Goal: Check status: Check status

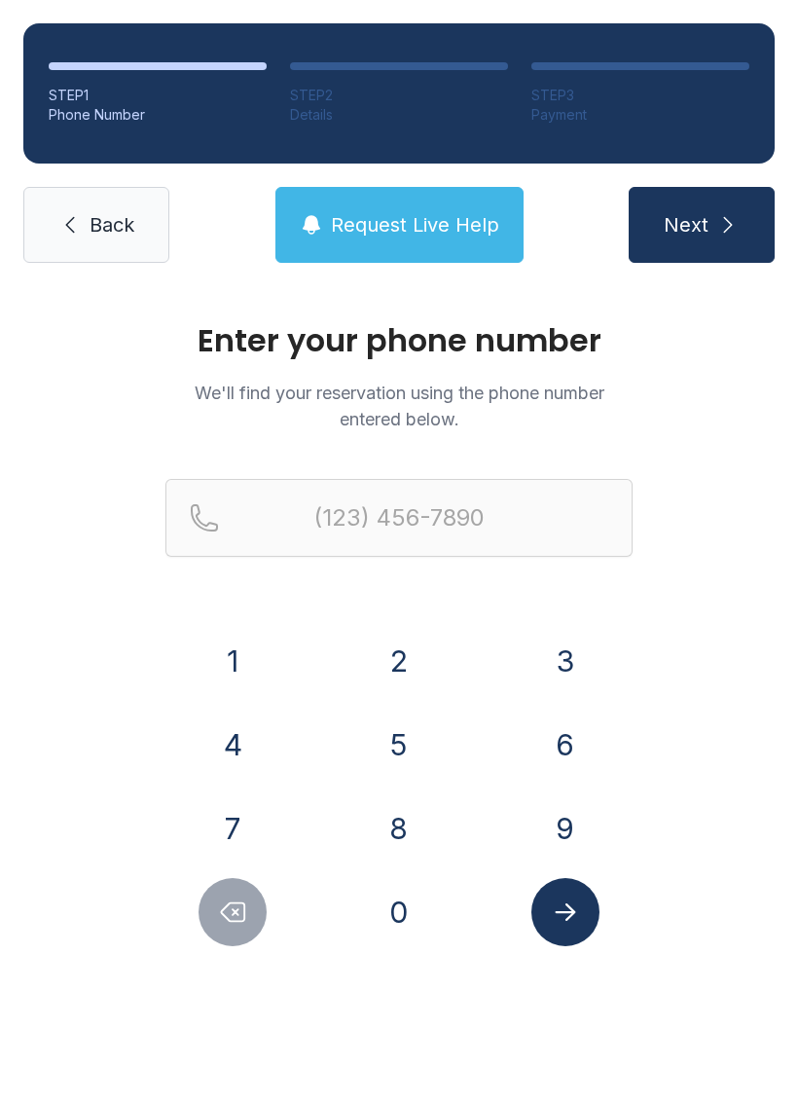
click at [568, 820] on button "9" at bounding box center [566, 829] width 68 height 68
click at [261, 805] on div "7" at bounding box center [233, 829] width 135 height 68
click at [407, 668] on button "2" at bounding box center [399, 661] width 68 height 68
click at [403, 749] on button "5" at bounding box center [399, 745] width 68 height 68
click at [228, 629] on button "1" at bounding box center [233, 661] width 68 height 68
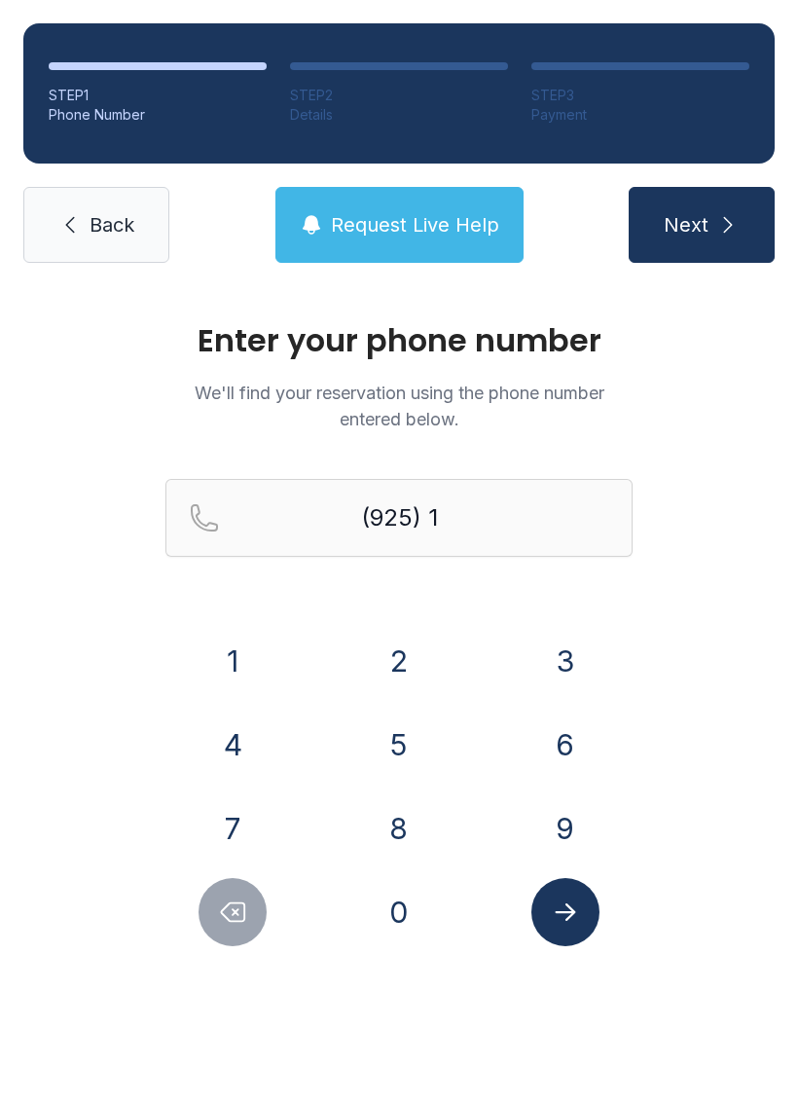
click at [571, 660] on button "3" at bounding box center [566, 661] width 68 height 68
click at [407, 813] on button "8" at bounding box center [399, 829] width 68 height 68
click at [410, 911] on button "0" at bounding box center [399, 912] width 68 height 68
click at [409, 911] on button "0" at bounding box center [399, 912] width 68 height 68
click at [237, 898] on icon "Delete number" at bounding box center [232, 912] width 29 height 29
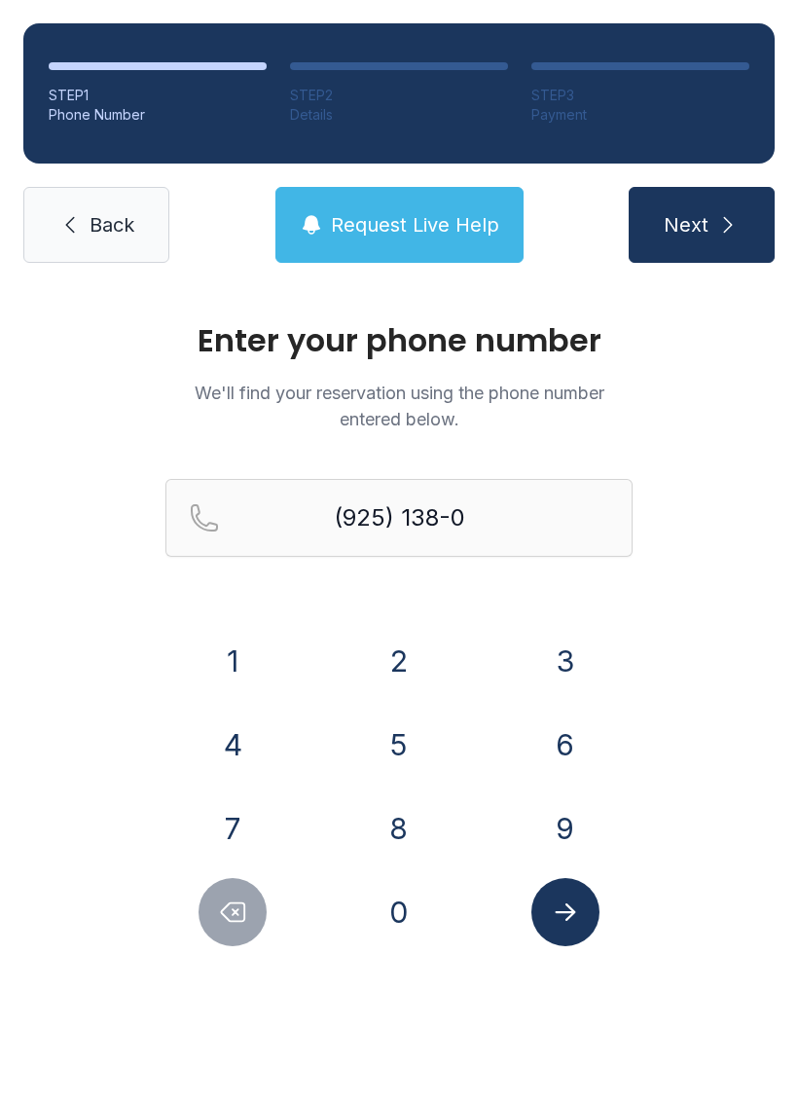
click at [236, 897] on button "Delete number" at bounding box center [233, 912] width 68 height 68
click at [238, 897] on button "Delete number" at bounding box center [233, 912] width 68 height 68
click at [236, 897] on button "Delete number" at bounding box center [233, 912] width 68 height 68
click at [235, 896] on button "Delete number" at bounding box center [233, 912] width 68 height 68
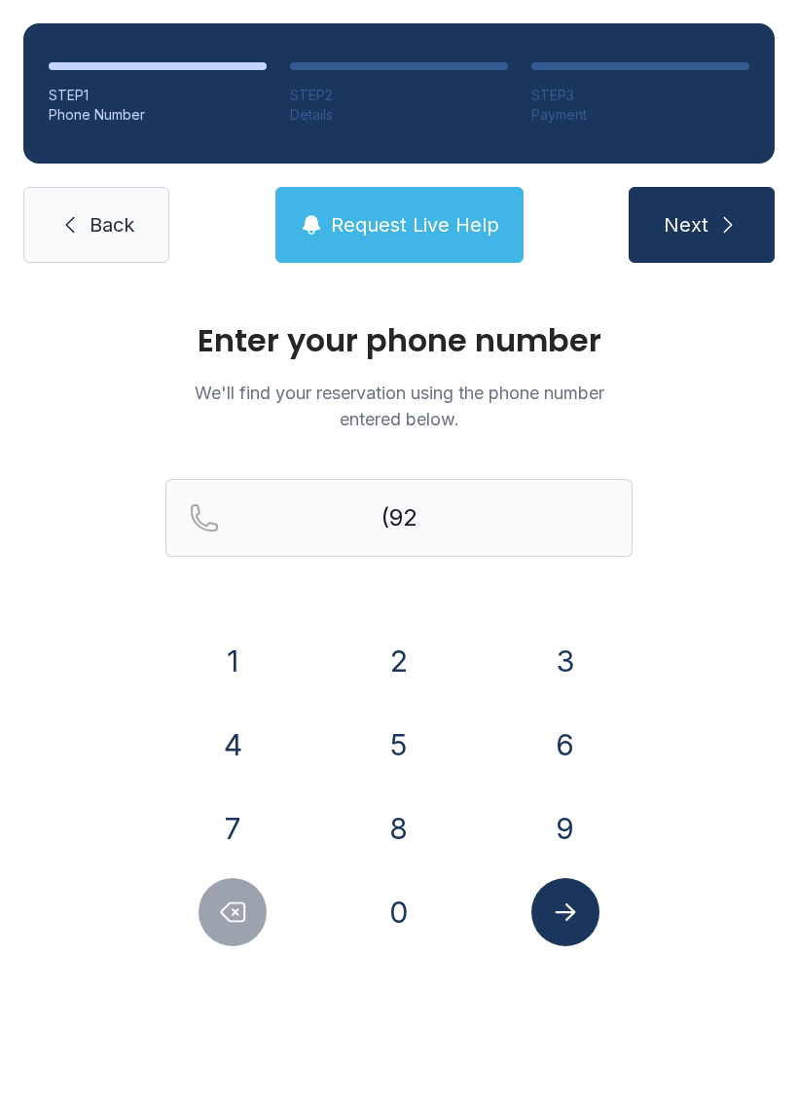
click at [230, 899] on icon "Delete number" at bounding box center [232, 912] width 29 height 29
click at [235, 816] on button "7" at bounding box center [233, 829] width 68 height 68
click at [395, 664] on button "2" at bounding box center [399, 661] width 68 height 68
click at [388, 736] on button "5" at bounding box center [399, 745] width 68 height 68
click at [244, 651] on button "1" at bounding box center [233, 661] width 68 height 68
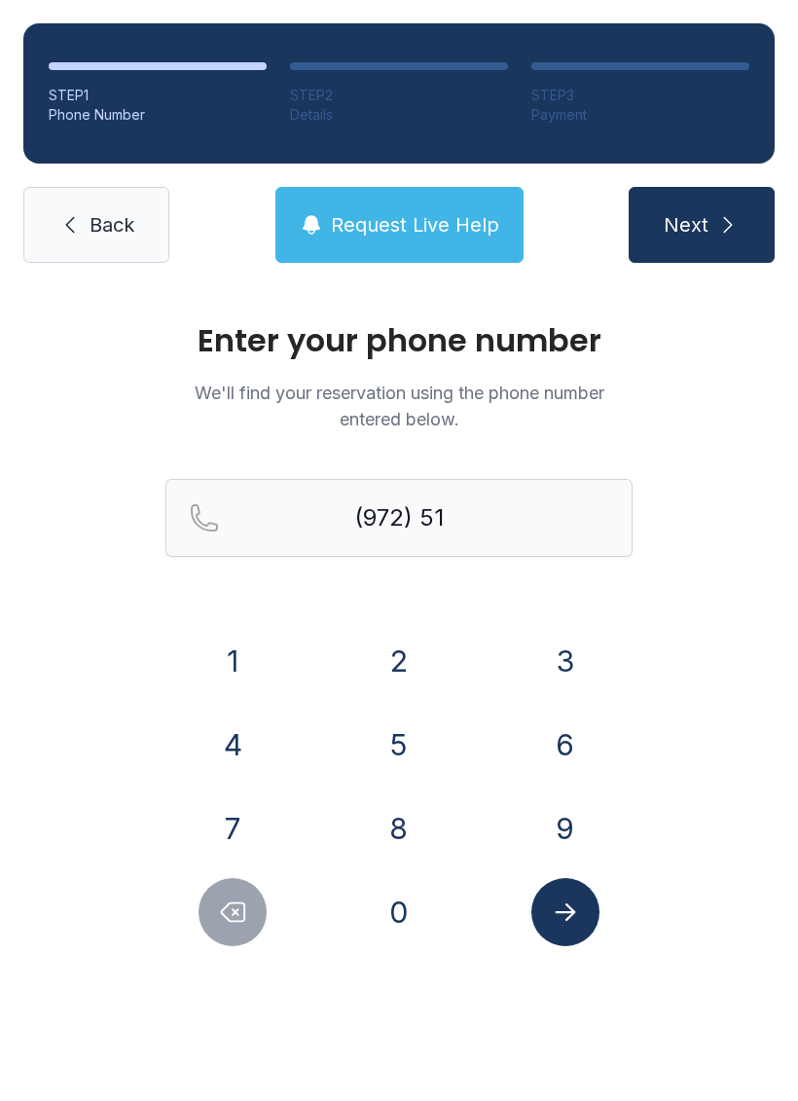
click at [566, 643] on button "3" at bounding box center [566, 661] width 68 height 68
click at [403, 818] on button "8" at bounding box center [399, 829] width 68 height 68
click at [401, 915] on button "0" at bounding box center [399, 912] width 68 height 68
click at [401, 914] on button "0" at bounding box center [399, 912] width 68 height 68
click at [399, 911] on button "0" at bounding box center [399, 912] width 68 height 68
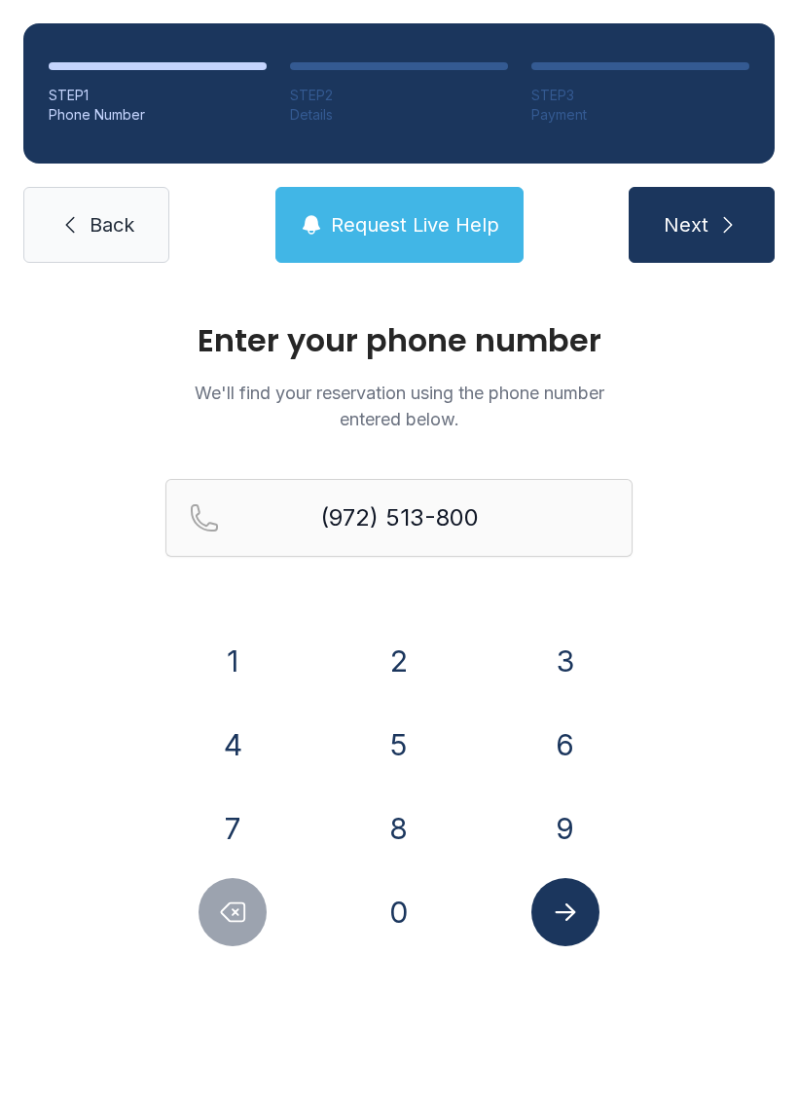
type input "[PHONE_NUMBER]"
click at [555, 927] on button "Submit lookup form" at bounding box center [566, 912] width 68 height 68
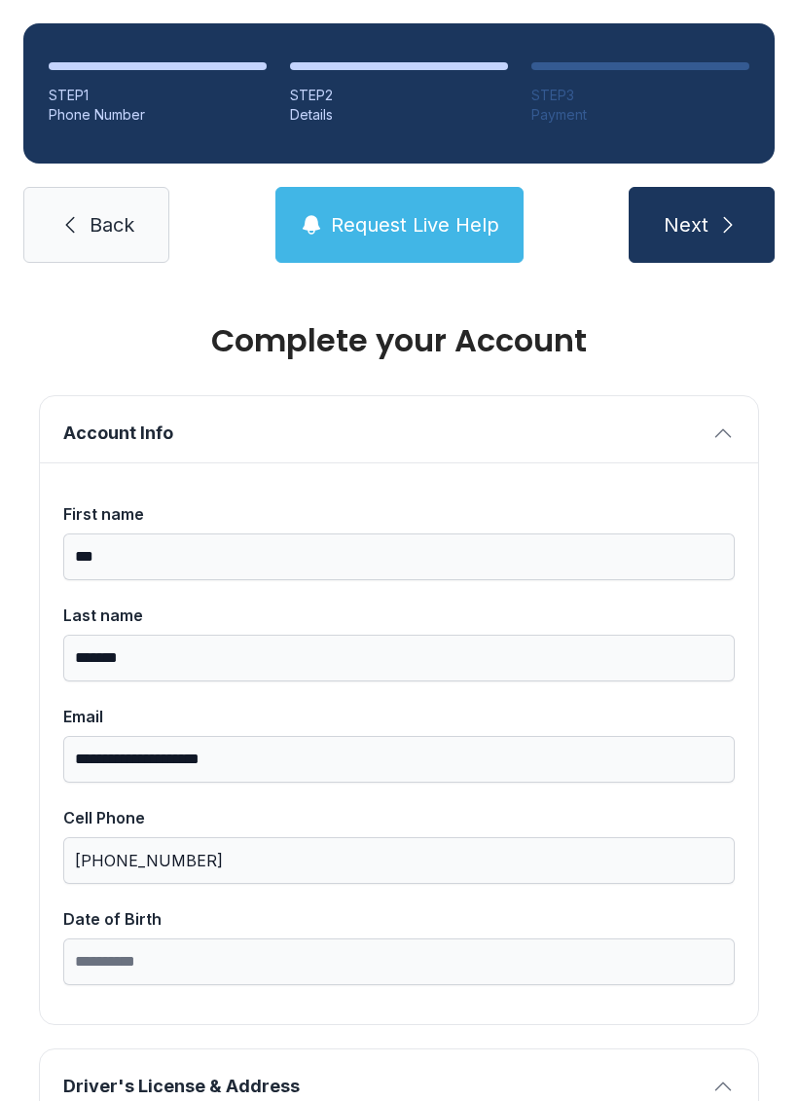
click at [103, 230] on span "Back" at bounding box center [112, 224] width 45 height 27
